Goal: Navigation & Orientation: Find specific page/section

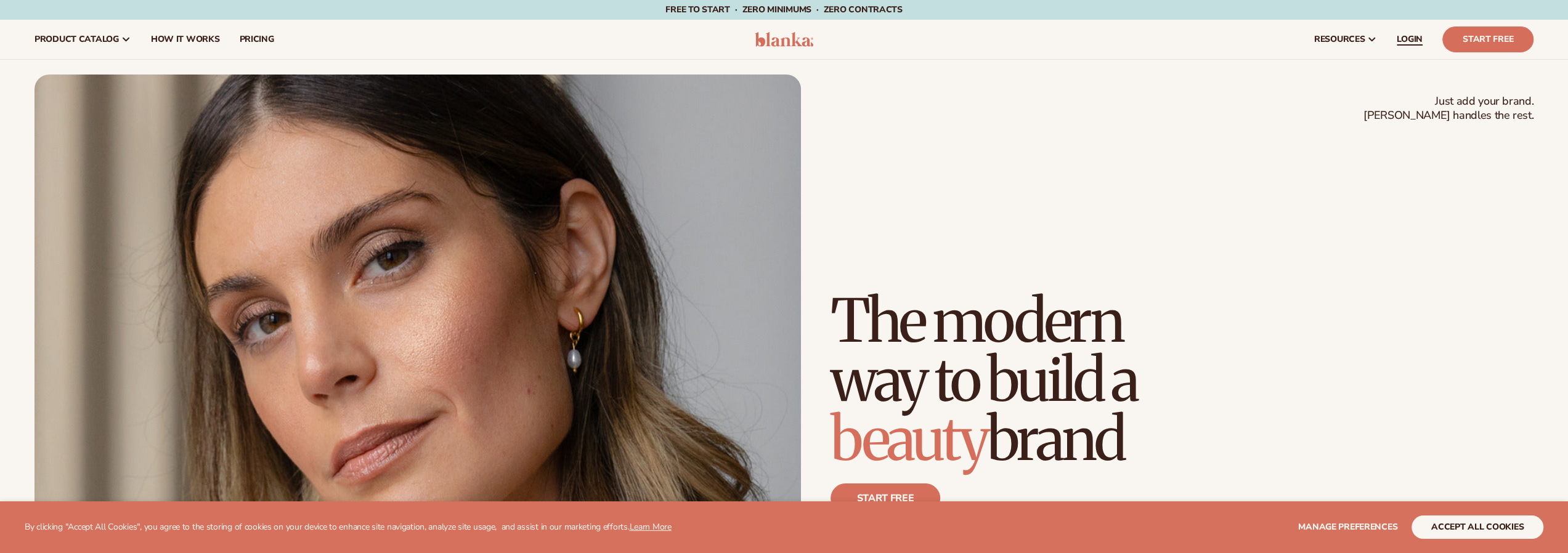
click at [1412, 39] on span "LOGIN" at bounding box center [1409, 40] width 26 height 10
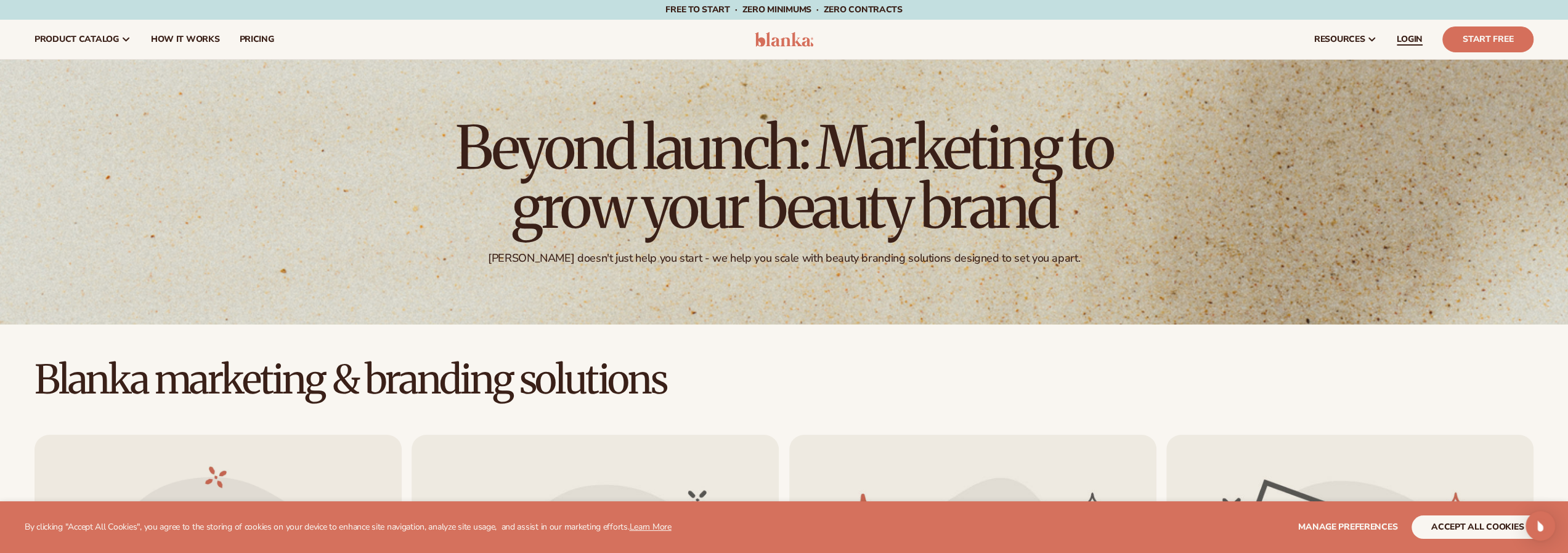
click at [1411, 39] on span "LOGIN" at bounding box center [1409, 40] width 26 height 10
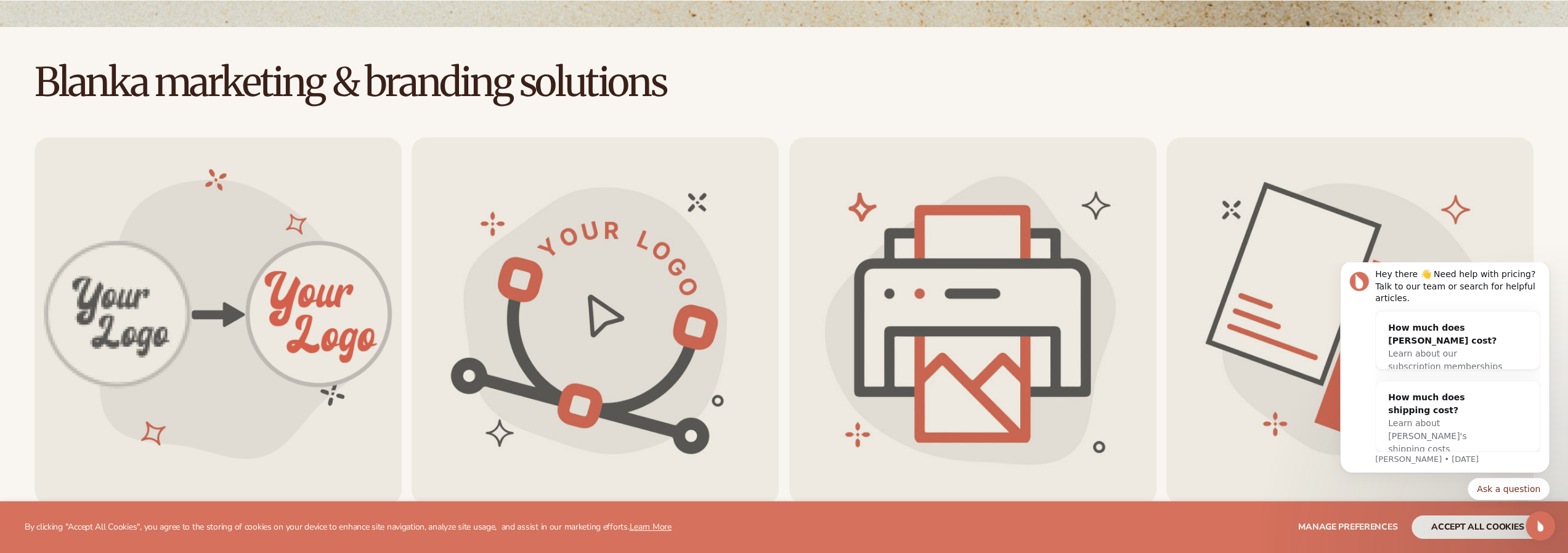
scroll to position [308, 0]
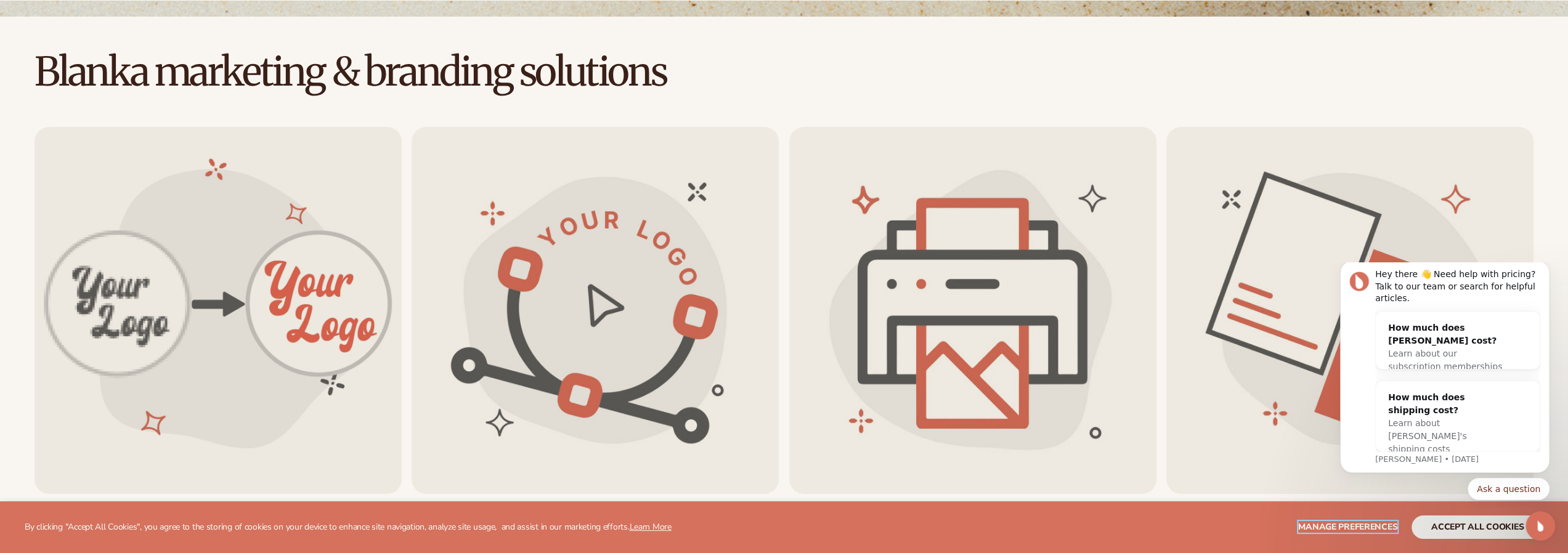
click at [1323, 524] on span "Manage preferences" at bounding box center [1347, 527] width 100 height 12
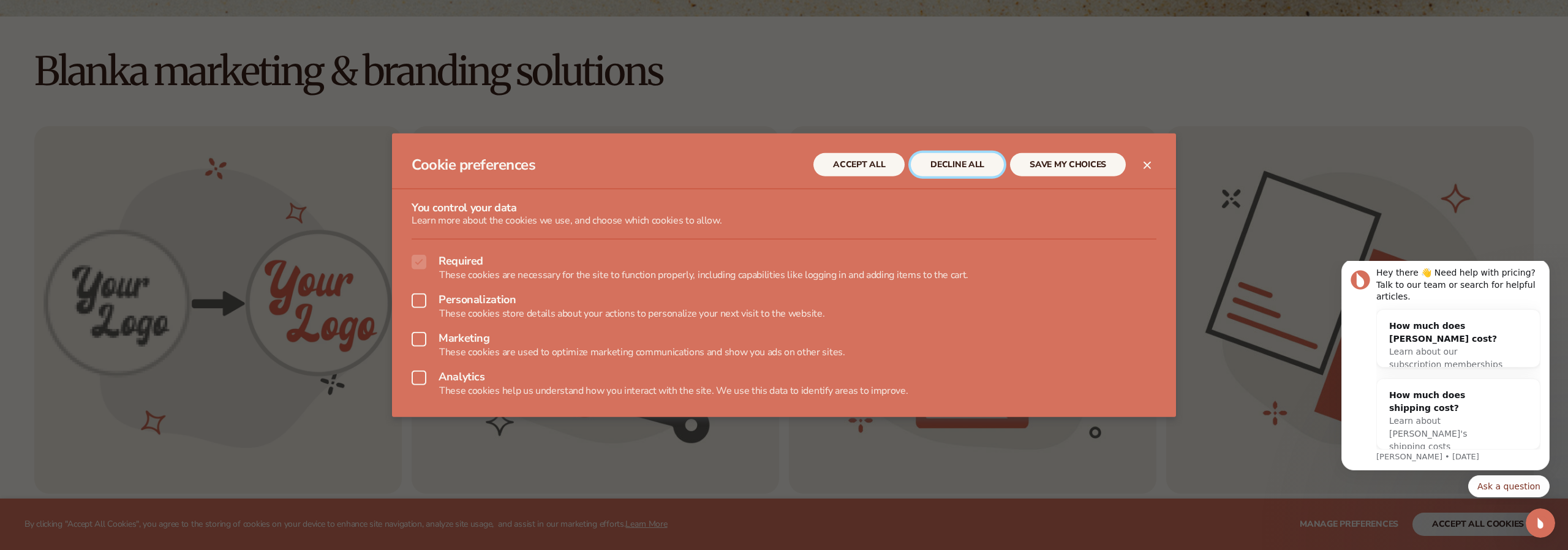
click at [967, 169] on button "DECLINE ALL" at bounding box center [957, 164] width 93 height 23
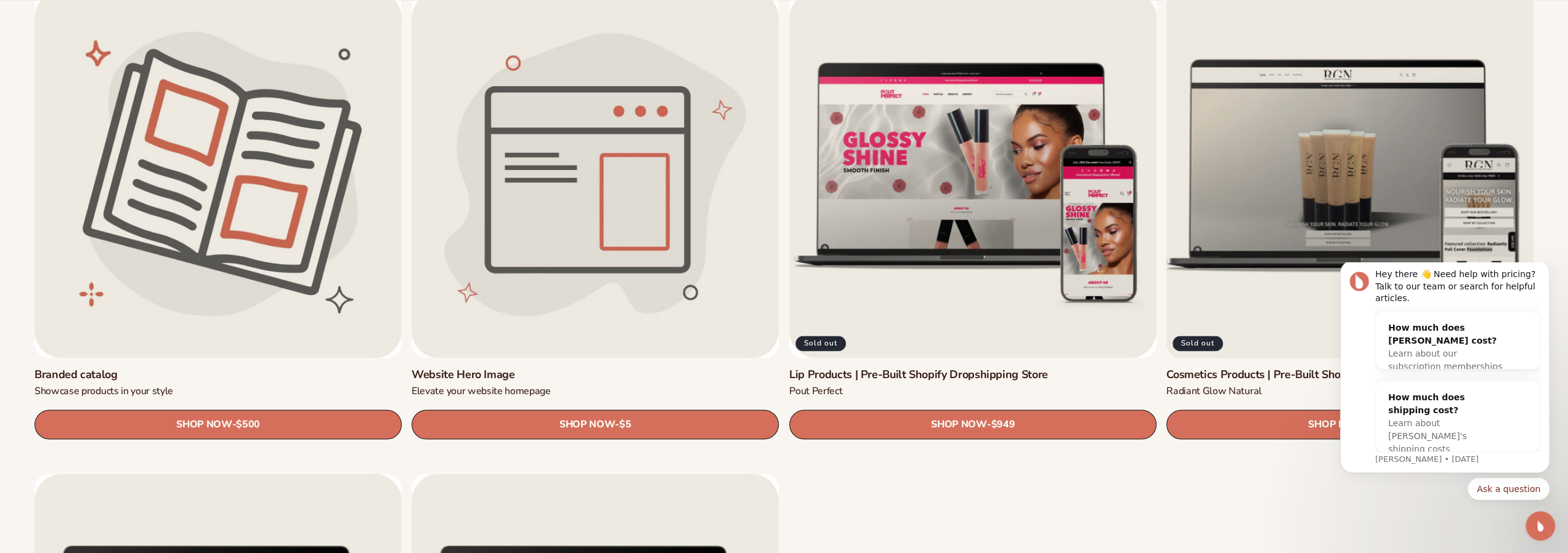
scroll to position [1909, 0]
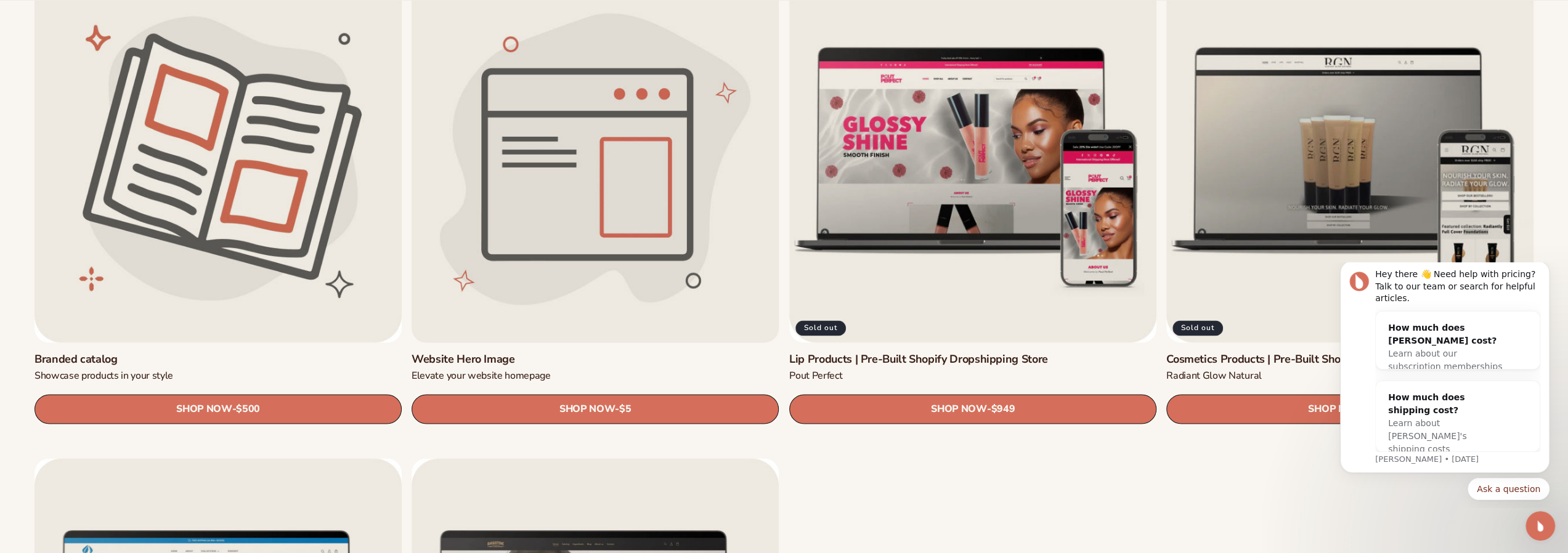
click at [592, 352] on link "Website Hero Image" at bounding box center [596, 359] width 368 height 15
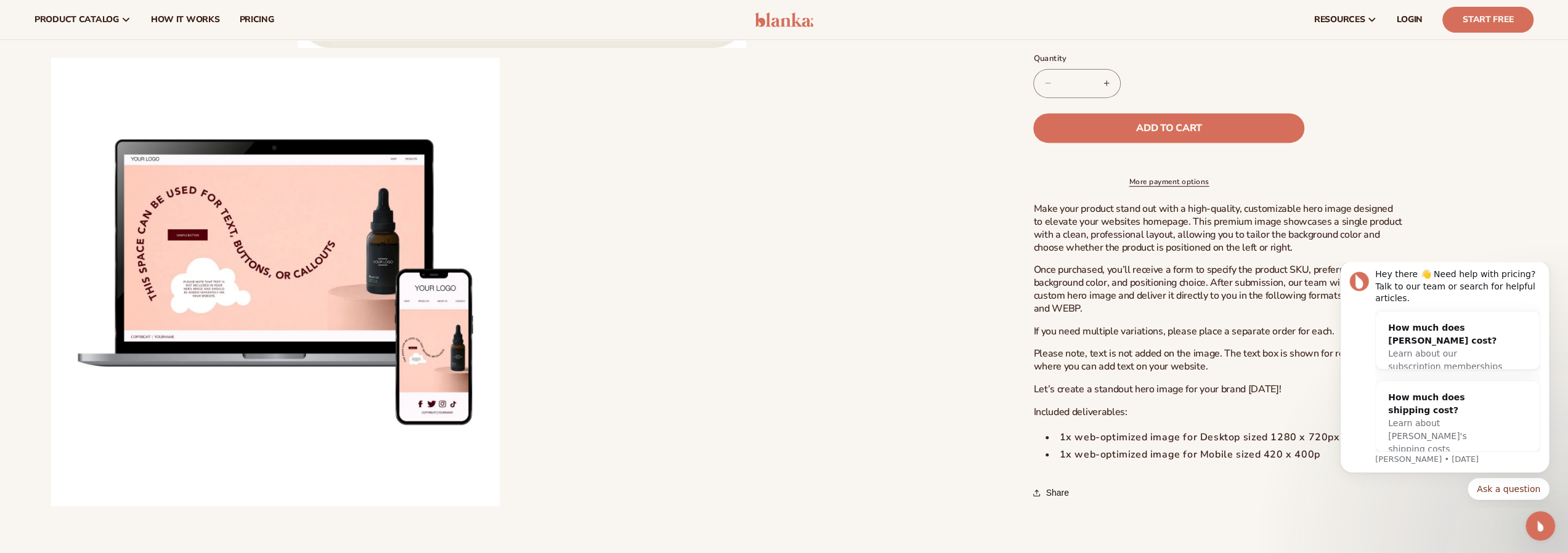
scroll to position [493, 0]
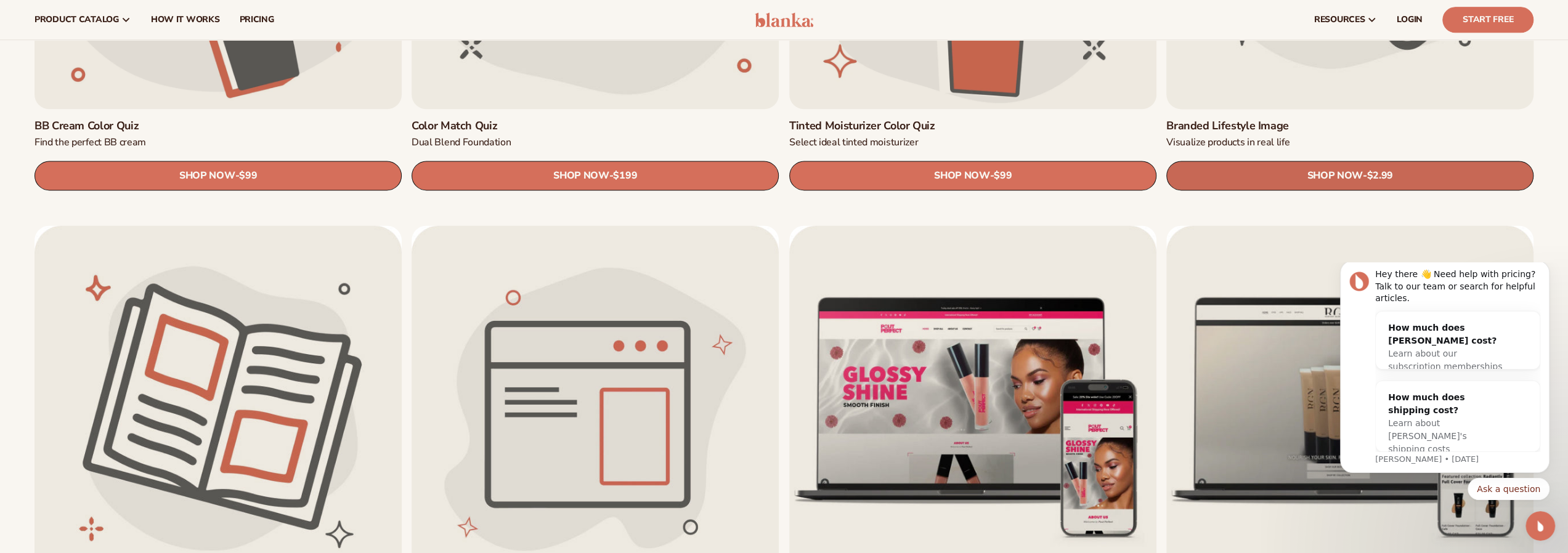
scroll to position [1540, 0]
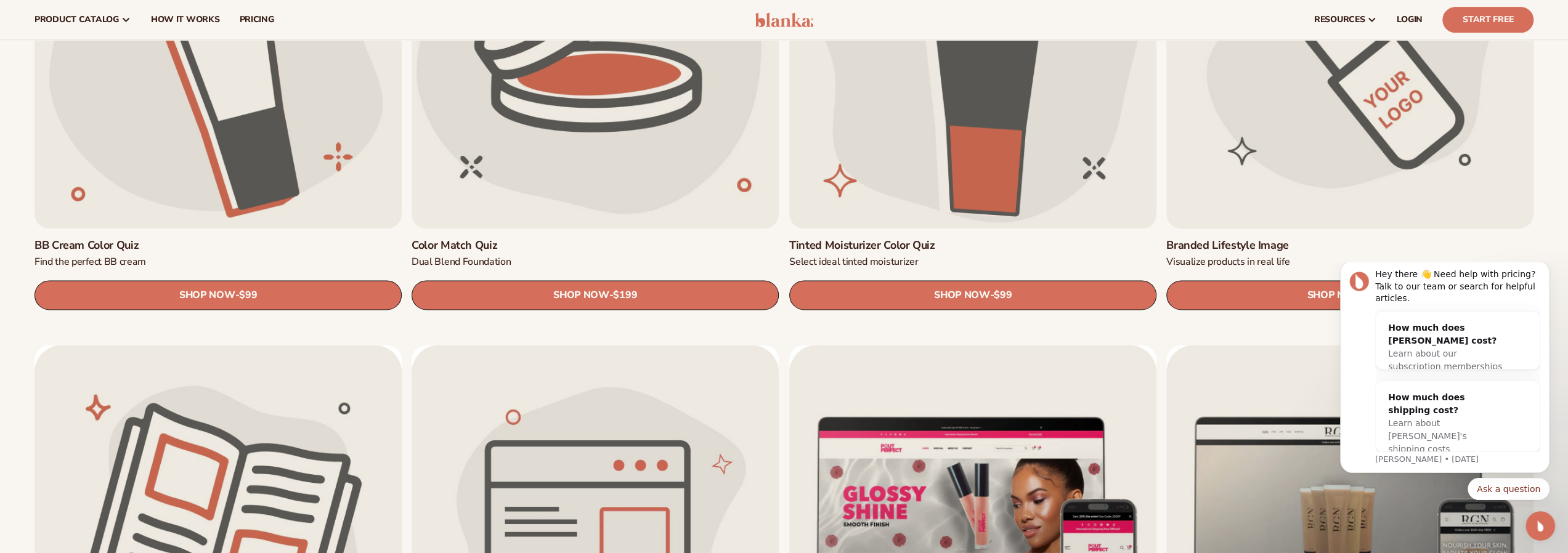
click at [1317, 239] on link "Branded Lifestyle Image" at bounding box center [1350, 246] width 368 height 15
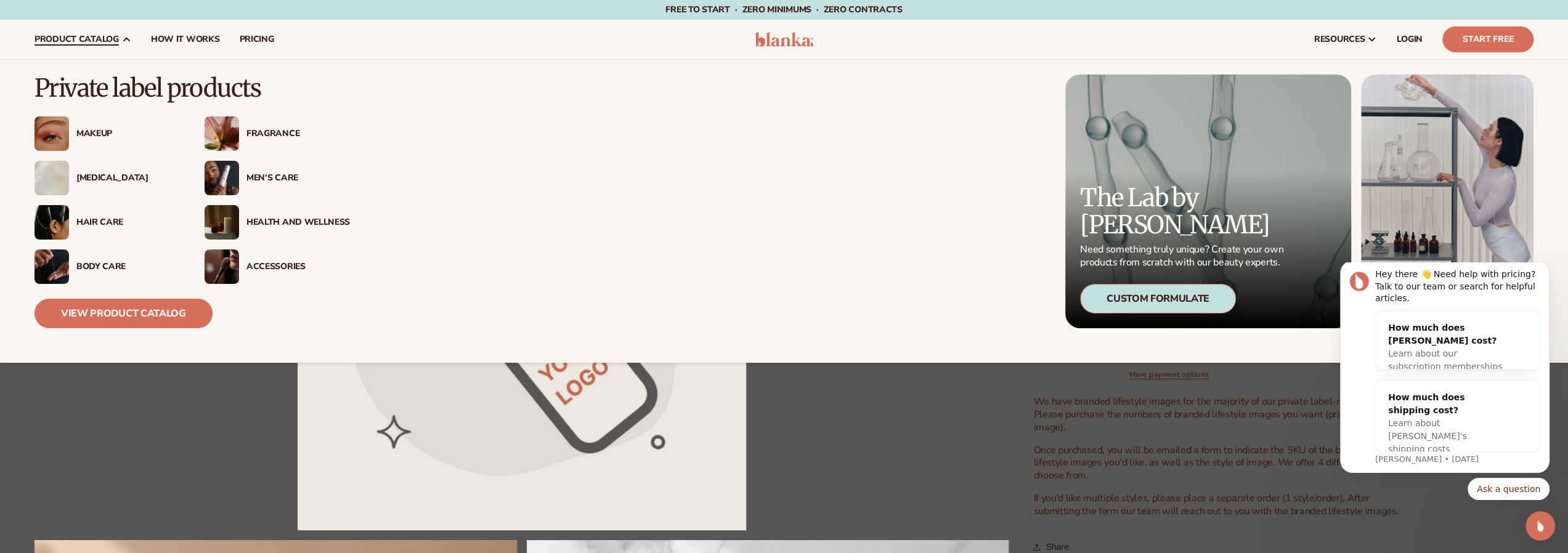
click at [97, 179] on div "[MEDICAL_DATA]" at bounding box center [128, 178] width 104 height 11
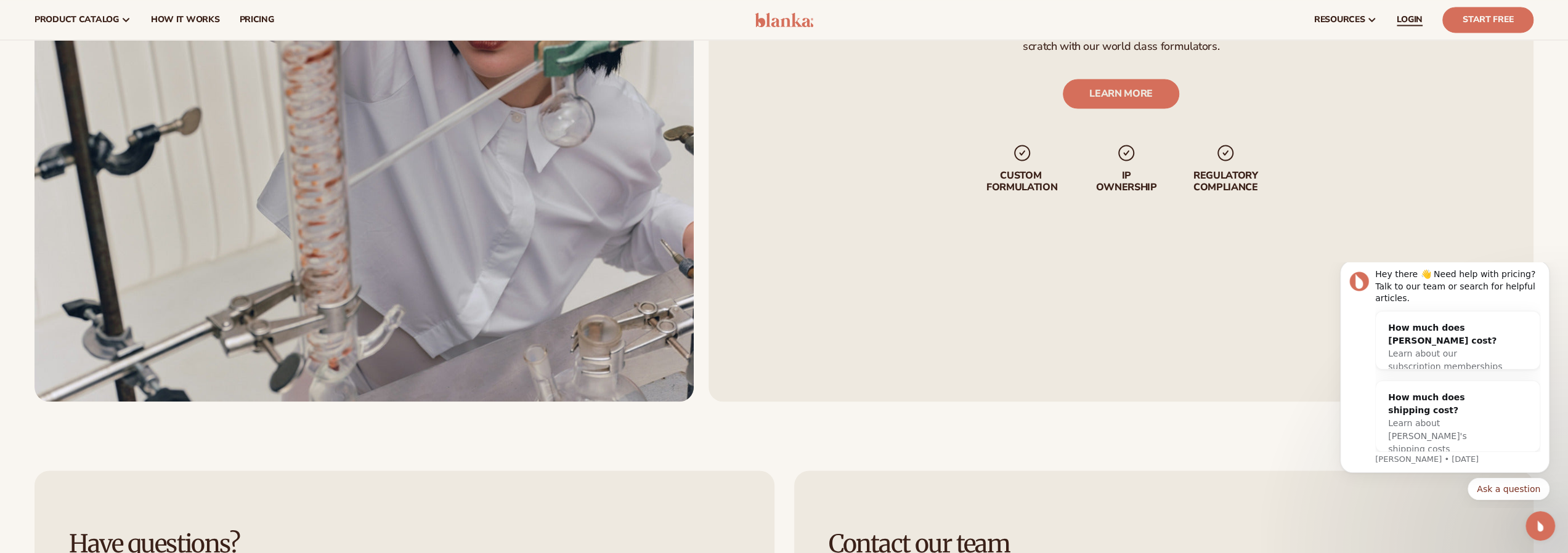
scroll to position [2094, 0]
